Goal: Task Accomplishment & Management: Manage account settings

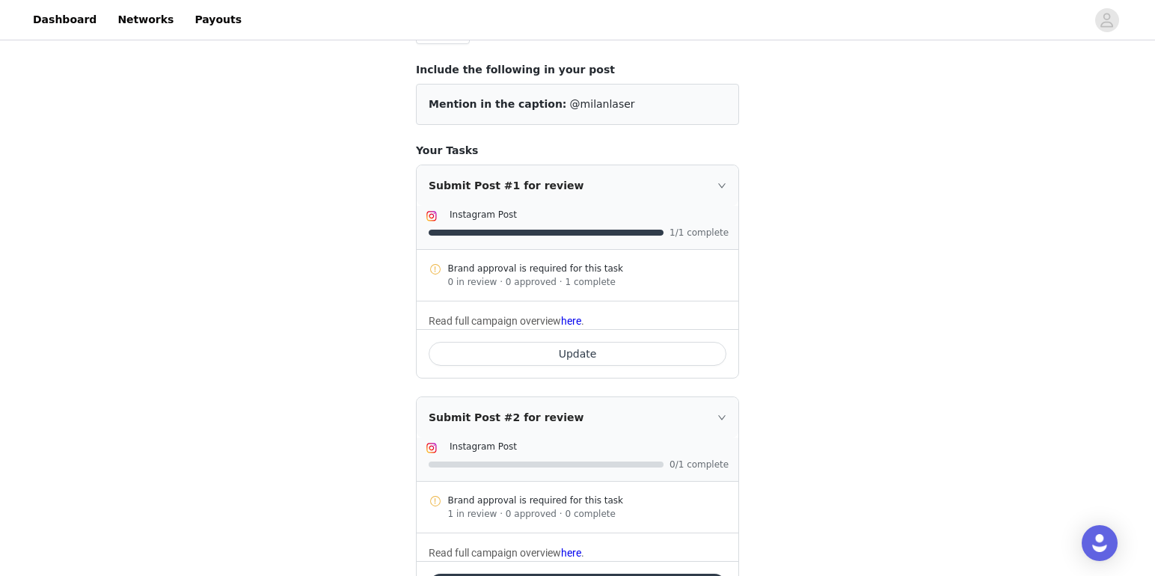
scroll to position [111, 0]
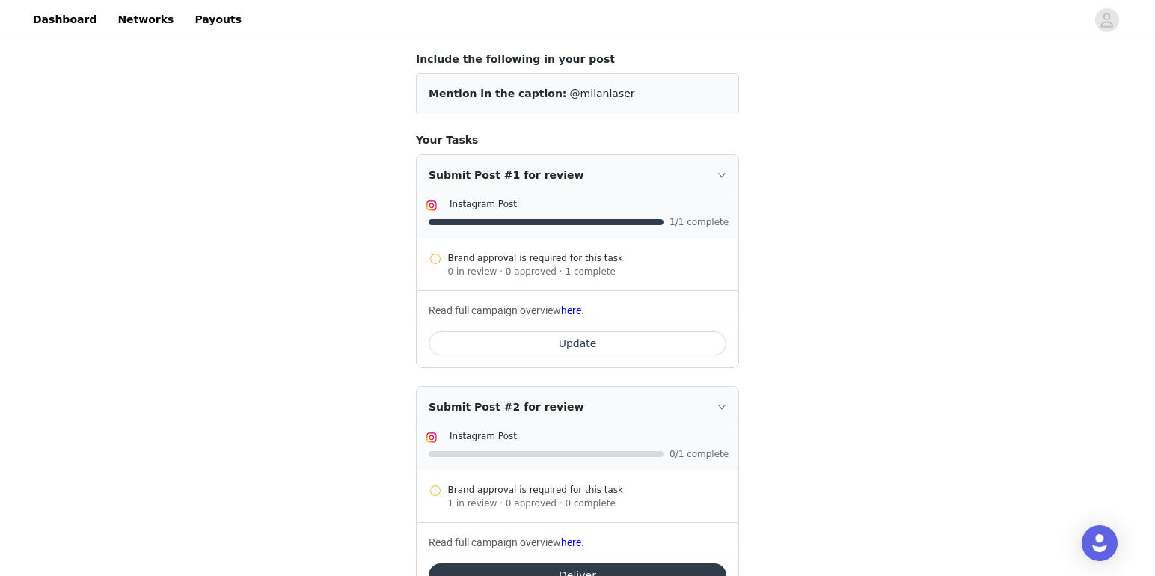
drag, startPoint x: 448, startPoint y: 275, endPoint x: 493, endPoint y: 274, distance: 44.9
click at [493, 274] on div "0 in review · 0 approved · 1 complete" at bounding box center [587, 271] width 279 height 13
drag, startPoint x: 501, startPoint y: 273, endPoint x: 534, endPoint y: 274, distance: 32.9
click at [534, 274] on div "0 in review · 0 approved · 1 complete" at bounding box center [587, 271] width 279 height 13
drag, startPoint x: 534, startPoint y: 274, endPoint x: 565, endPoint y: 272, distance: 30.7
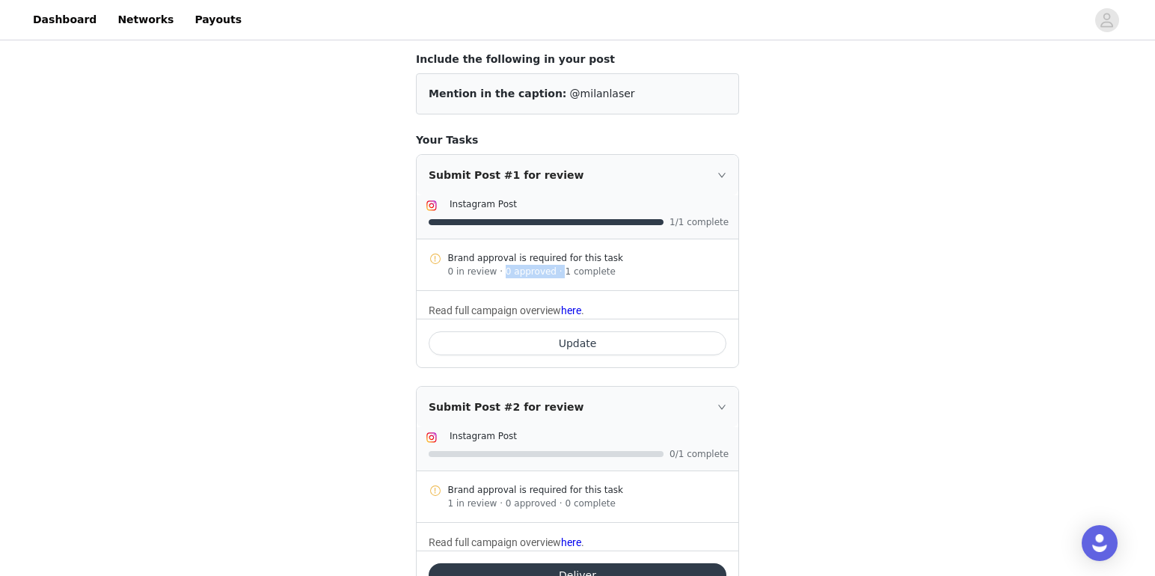
click at [534, 274] on div "0 in review · 0 approved · 1 complete" at bounding box center [587, 271] width 279 height 13
drag, startPoint x: 553, startPoint y: 272, endPoint x: 587, endPoint y: 272, distance: 34.4
click at [587, 272] on div "0 in review · 0 approved · 1 complete" at bounding box center [587, 271] width 279 height 13
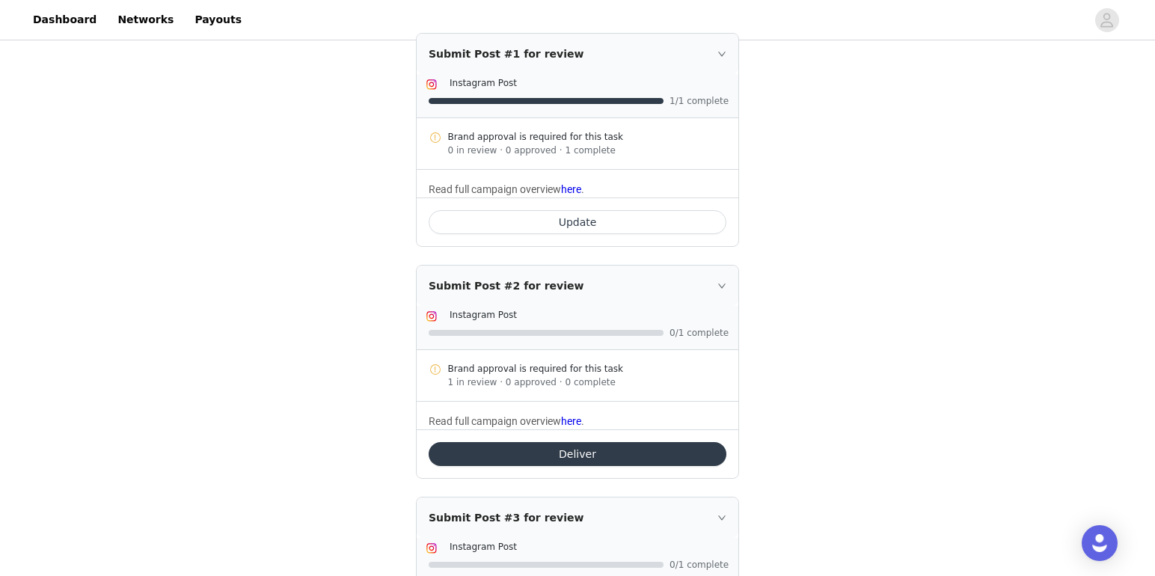
scroll to position [233, 0]
click at [500, 292] on div "Submit Post #2 for review" at bounding box center [578, 285] width 322 height 40
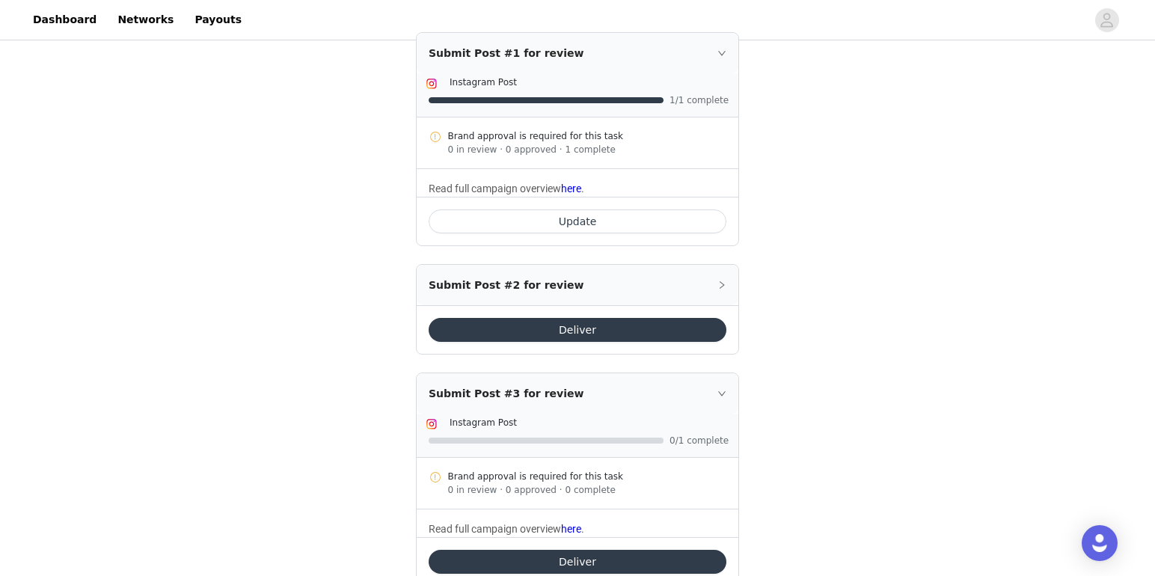
click at [476, 288] on div "Submit Post #2 for review" at bounding box center [578, 285] width 322 height 40
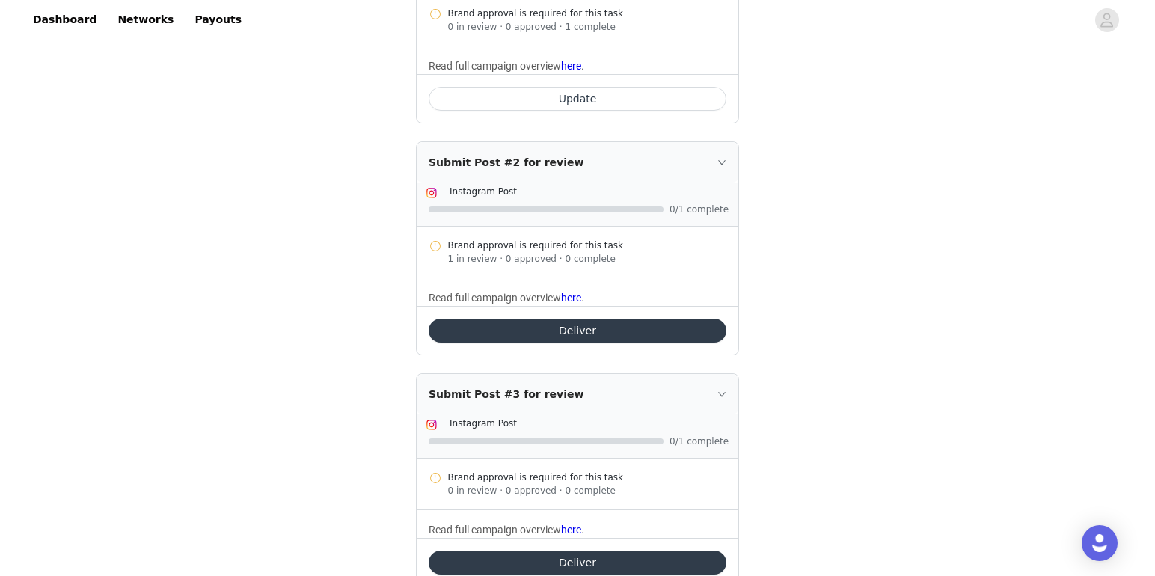
scroll to position [376, 0]
